Goal: Task Accomplishment & Management: Manage account settings

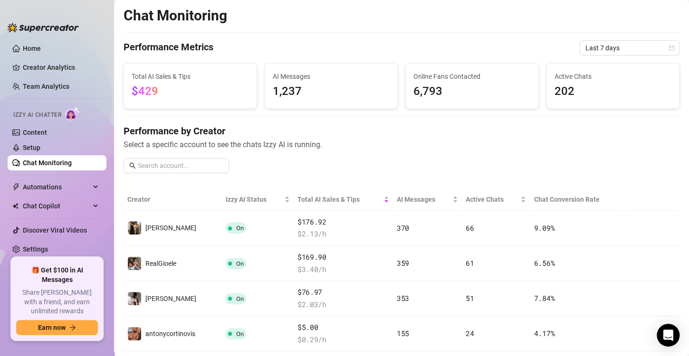
click at [572, 147] on span "Select a specific account to see the chats Izzy AI is running." at bounding box center [402, 145] width 556 height 12
click at [34, 163] on link "Chat Monitoring" at bounding box center [47, 163] width 49 height 8
click at [37, 146] on link "Setup" at bounding box center [32, 148] width 18 height 8
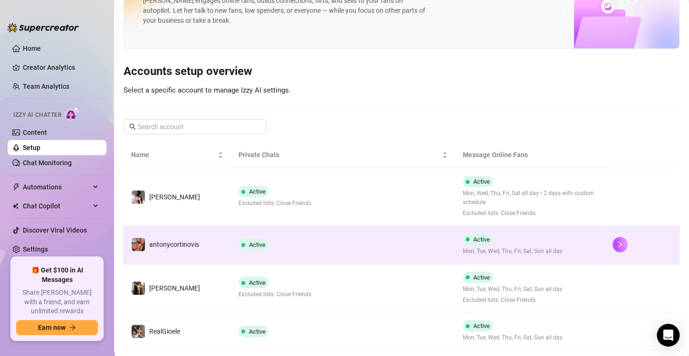
scroll to position [61, 0]
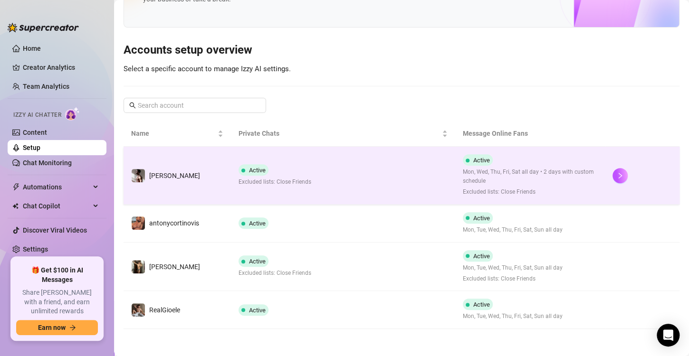
click at [467, 182] on span "Mon, Wed, Thu, Fri, Sat all day • 2 days with custom schedule" at bounding box center [530, 177] width 134 height 18
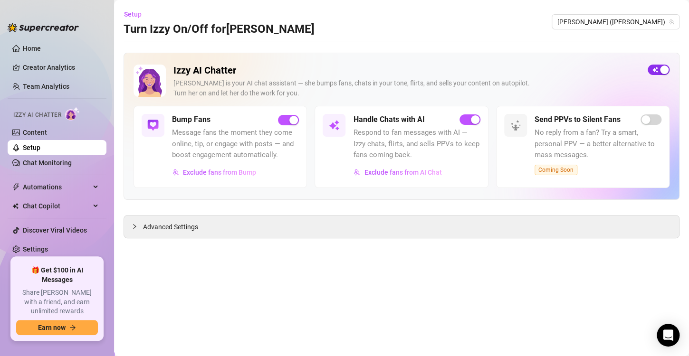
click at [658, 71] on span "button" at bounding box center [659, 70] width 22 height 10
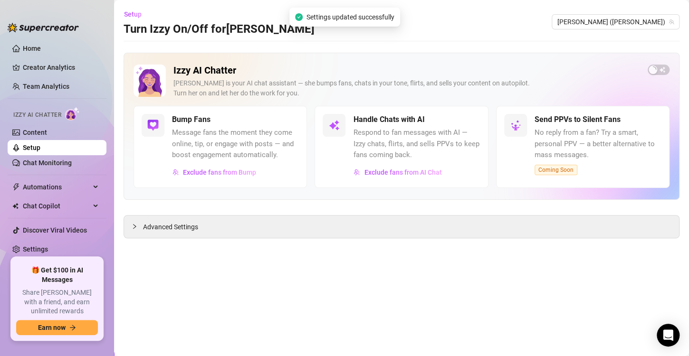
click at [40, 148] on link "Setup" at bounding box center [32, 148] width 18 height 8
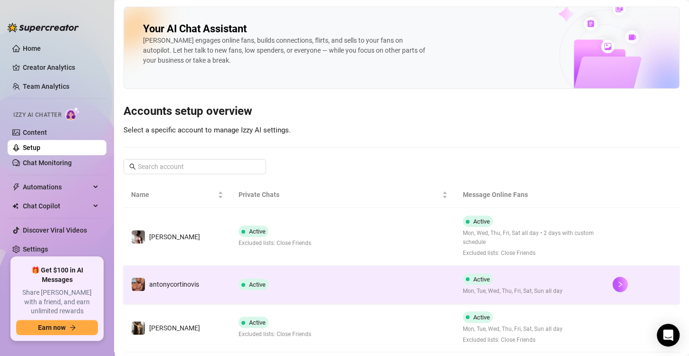
scroll to position [42, 0]
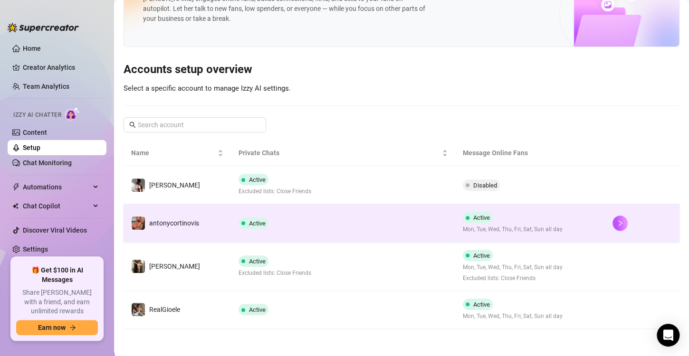
click at [359, 212] on td "Active" at bounding box center [343, 223] width 224 height 38
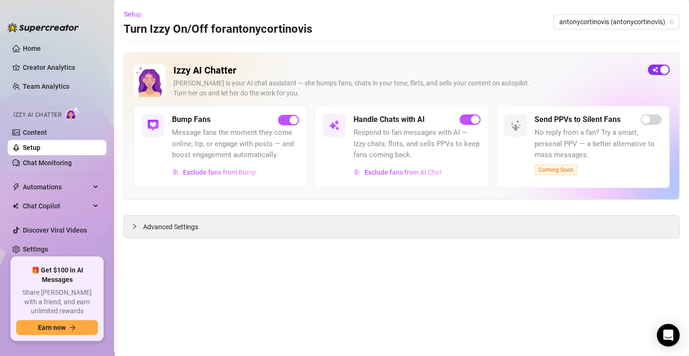
click at [662, 71] on div "button" at bounding box center [664, 70] width 9 height 9
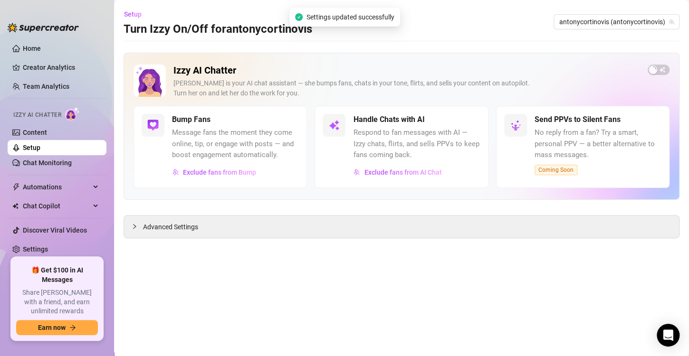
click at [37, 152] on link "Setup" at bounding box center [32, 148] width 18 height 8
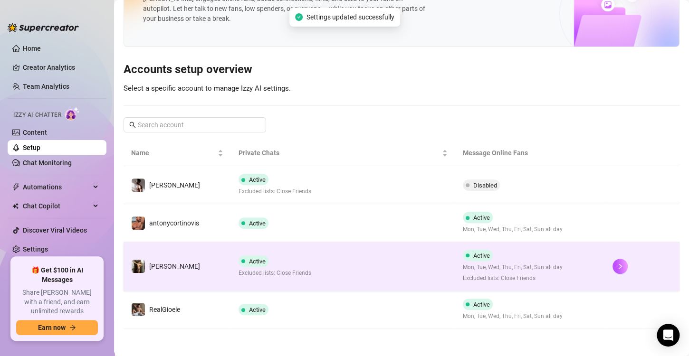
scroll to position [28, 0]
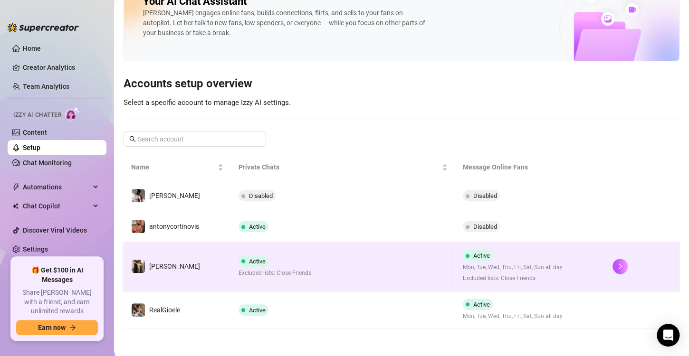
click at [299, 293] on td "Active" at bounding box center [343, 310] width 224 height 38
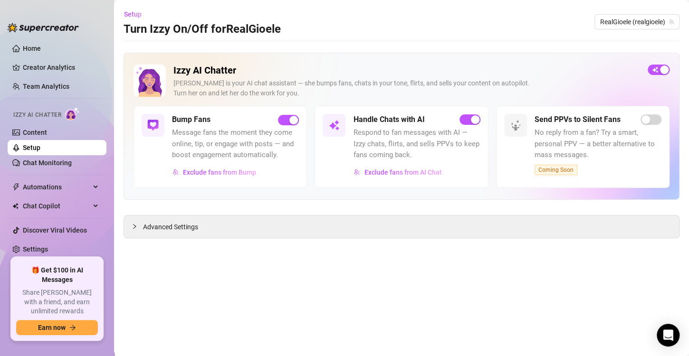
click at [381, 200] on div "Izzy AI Chatter [PERSON_NAME] is your AI chat assistant — she bumps fans, chats…" at bounding box center [402, 146] width 556 height 186
click at [247, 224] on div "Advanced Settings" at bounding box center [401, 227] width 555 height 22
click at [163, 229] on span "Advanced Settings" at bounding box center [170, 227] width 55 height 10
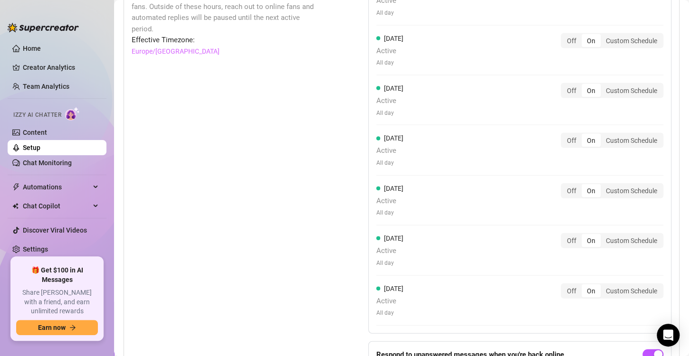
scroll to position [874, 0]
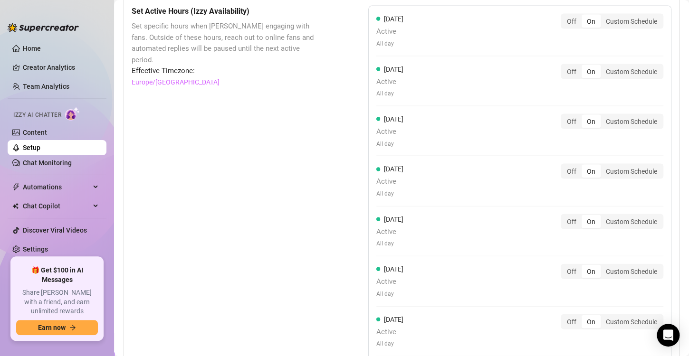
click at [480, 270] on div "[DATE] Active All day Off On Custom Schedule" at bounding box center [519, 281] width 287 height 34
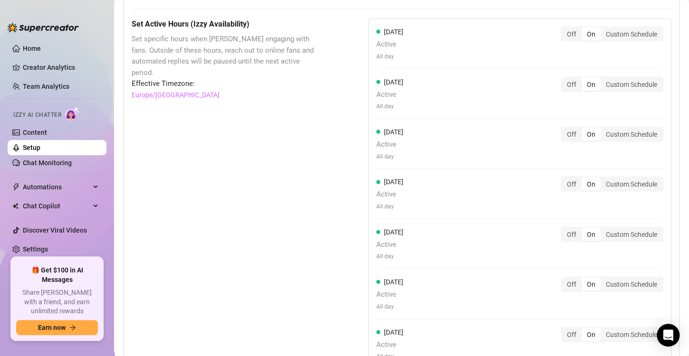
scroll to position [860, 0]
click at [610, 131] on div "Custom Schedule" at bounding box center [631, 134] width 62 height 13
click at [603, 130] on input "Custom Schedule" at bounding box center [603, 130] width 0 height 0
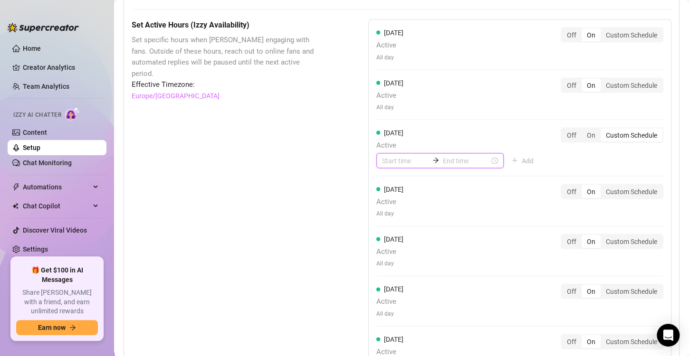
click at [389, 158] on input at bounding box center [405, 160] width 47 height 10
type input "08:00"
drag, startPoint x: 386, startPoint y: 248, endPoint x: 389, endPoint y: 163, distance: 85.1
click at [389, 160] on input at bounding box center [405, 160] width 47 height 10
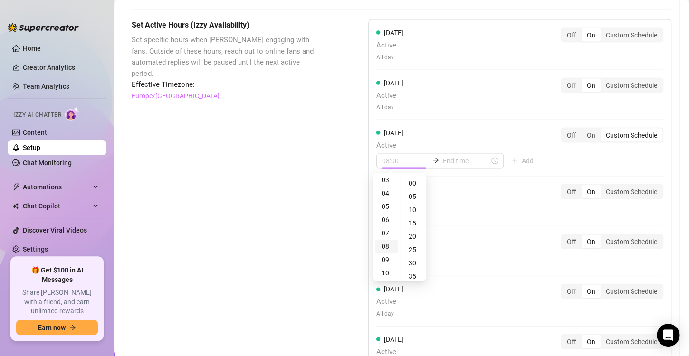
click at [389, 247] on div "08" at bounding box center [386, 246] width 23 height 13
type input "08:00"
click at [412, 188] on div "00" at bounding box center [413, 183] width 23 height 13
click at [488, 167] on div "[DATE] Active 08:00 Add Off On Custom Schedule" at bounding box center [519, 151] width 287 height 49
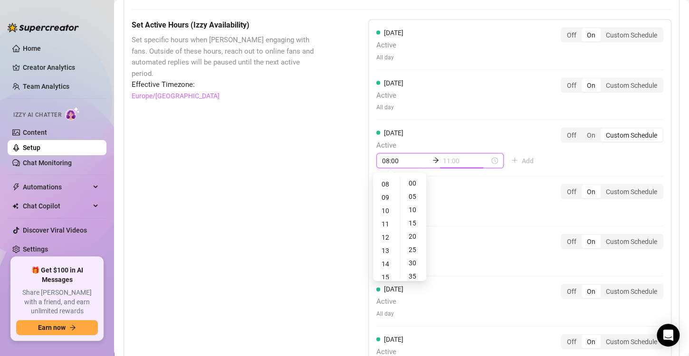
type input "12:00"
type input "13:00"
click at [384, 187] on div "13" at bounding box center [386, 188] width 23 height 13
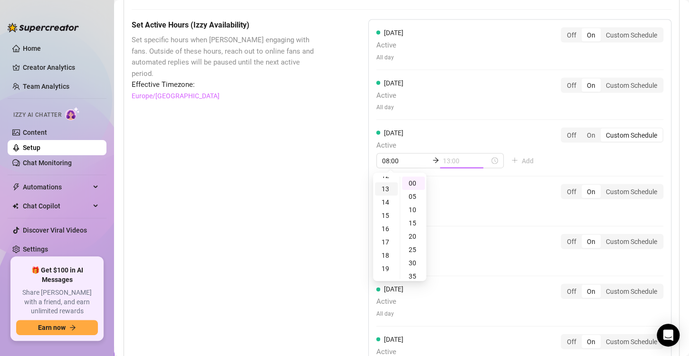
scroll to position [172, 0]
click at [524, 195] on div "[DATE] Active All day Off On Custom Schedule" at bounding box center [519, 205] width 287 height 42
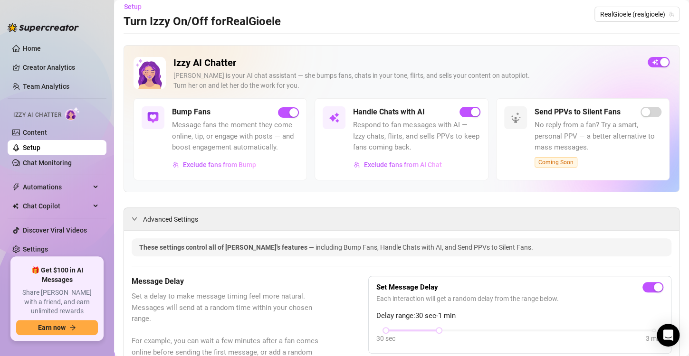
scroll to position [0, 0]
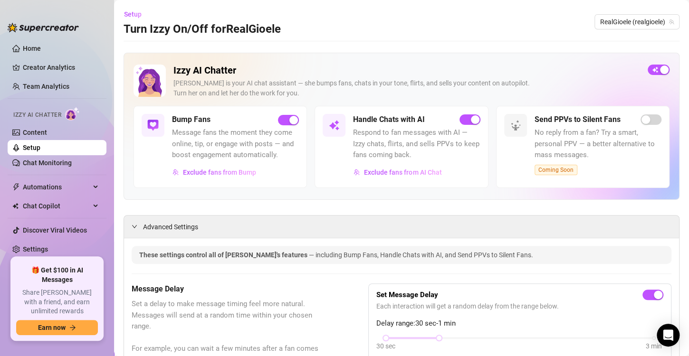
click at [39, 144] on link "Setup" at bounding box center [32, 148] width 18 height 8
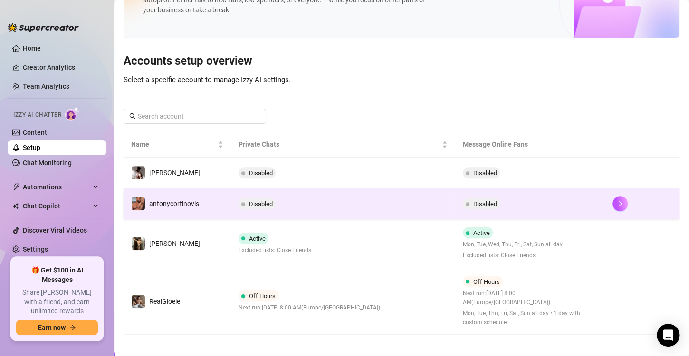
scroll to position [57, 0]
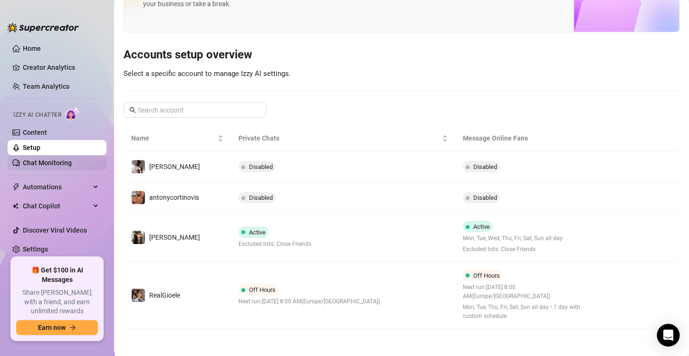
click at [58, 162] on link "Chat Monitoring" at bounding box center [47, 163] width 49 height 8
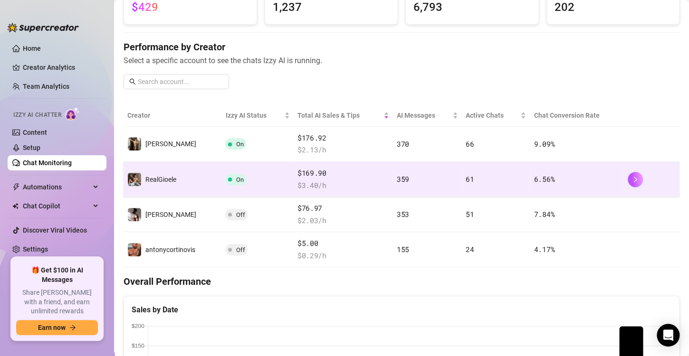
scroll to position [123, 0]
